Goal: Check status: Check status

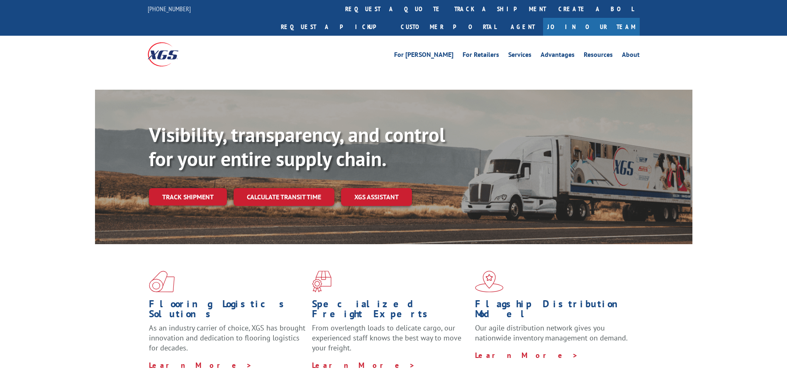
click at [448, 8] on link "track a shipment" at bounding box center [500, 9] width 104 height 18
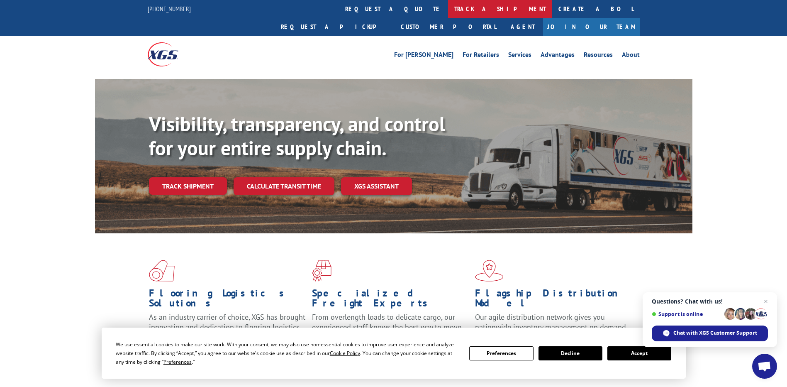
click at [448, 13] on link "track a shipment" at bounding box center [500, 9] width 104 height 18
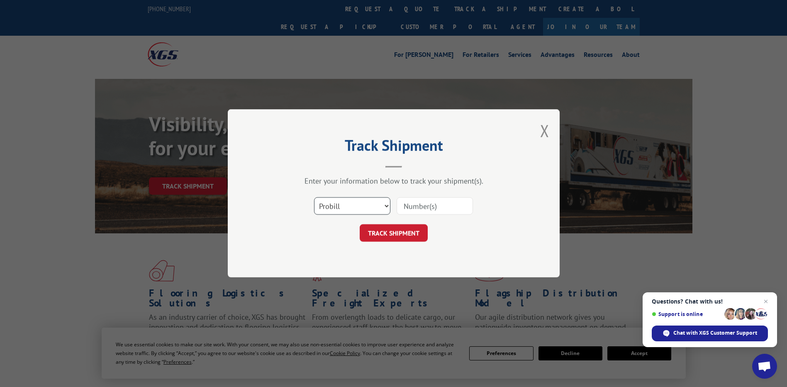
drag, startPoint x: 356, startPoint y: 210, endPoint x: 347, endPoint y: 213, distance: 9.3
click at [352, 210] on select "Select category... Probill BOL PO" at bounding box center [352, 206] width 76 height 17
select select "po"
click at [314, 198] on select "Select category... Probill BOL PO" at bounding box center [352, 206] width 76 height 17
click at [404, 203] on input at bounding box center [435, 206] width 76 height 17
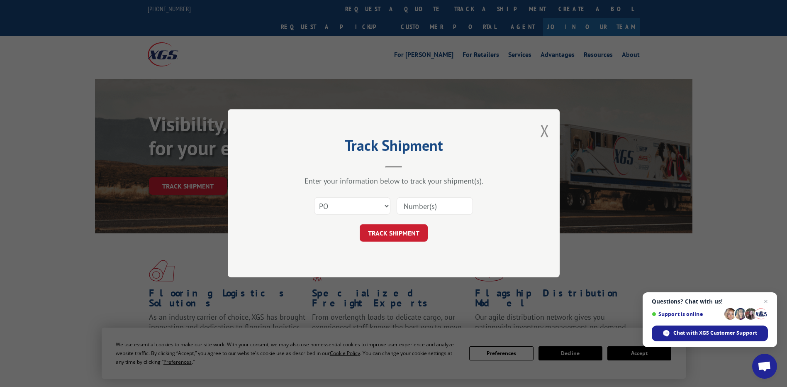
paste input "40528873"
click at [419, 205] on input "40528873" at bounding box center [435, 206] width 76 height 17
type input "40528873"
click button "TRACK SHIPMENT" at bounding box center [394, 233] width 68 height 17
